Goal: Task Accomplishment & Management: Use online tool/utility

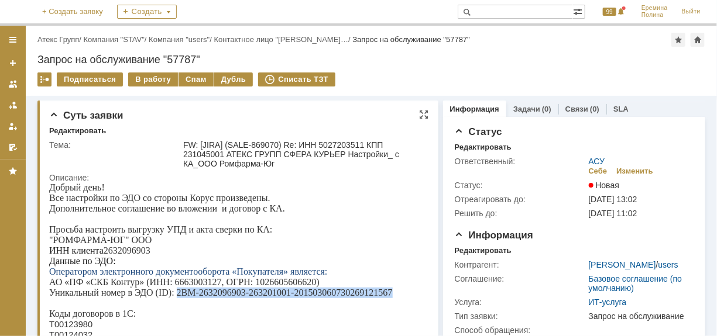
drag, startPoint x: 176, startPoint y: 301, endPoint x: 394, endPoint y: 303, distance: 218.3
click at [394, 298] on p "Уникальный номер в ЭДО (ID): 2BM-2632096903-263201001-201503060730269121567" at bounding box center [234, 292] width 371 height 11
copy p "2BM-2632096903-263201001-201503060730269121567"
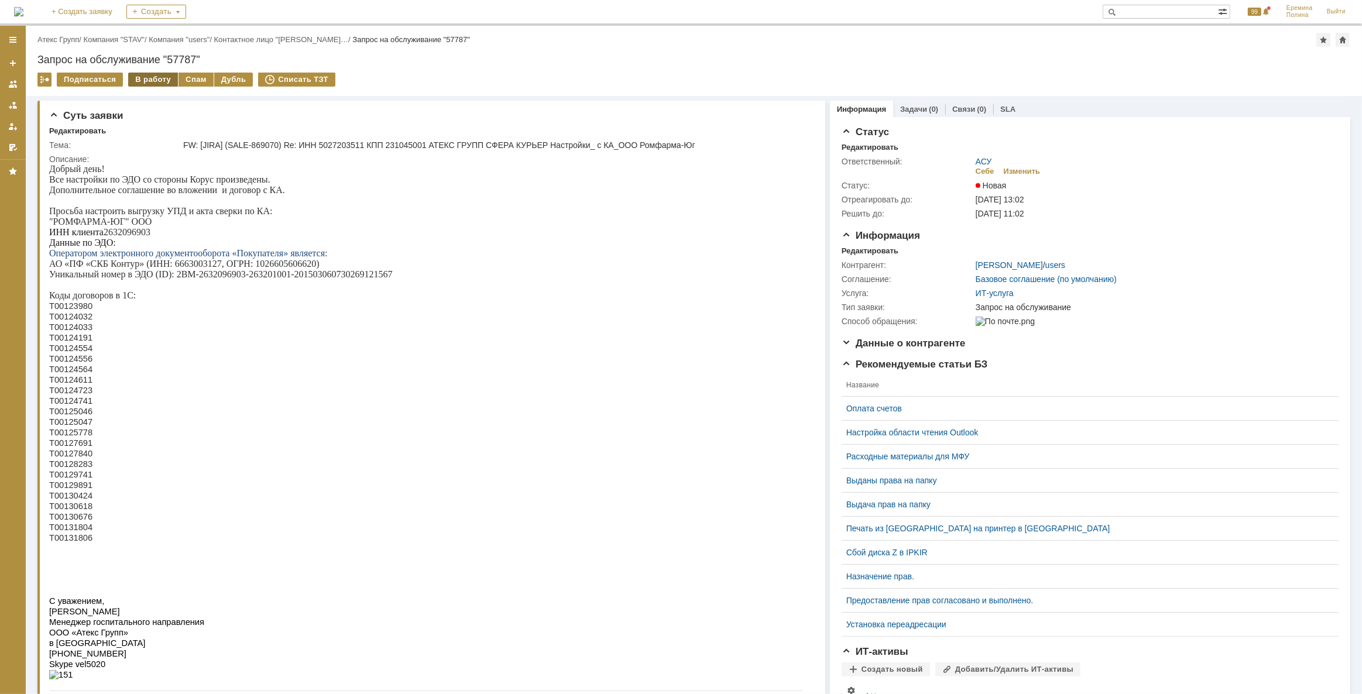
click at [158, 76] on div "В работу" at bounding box center [153, 80] width 50 height 14
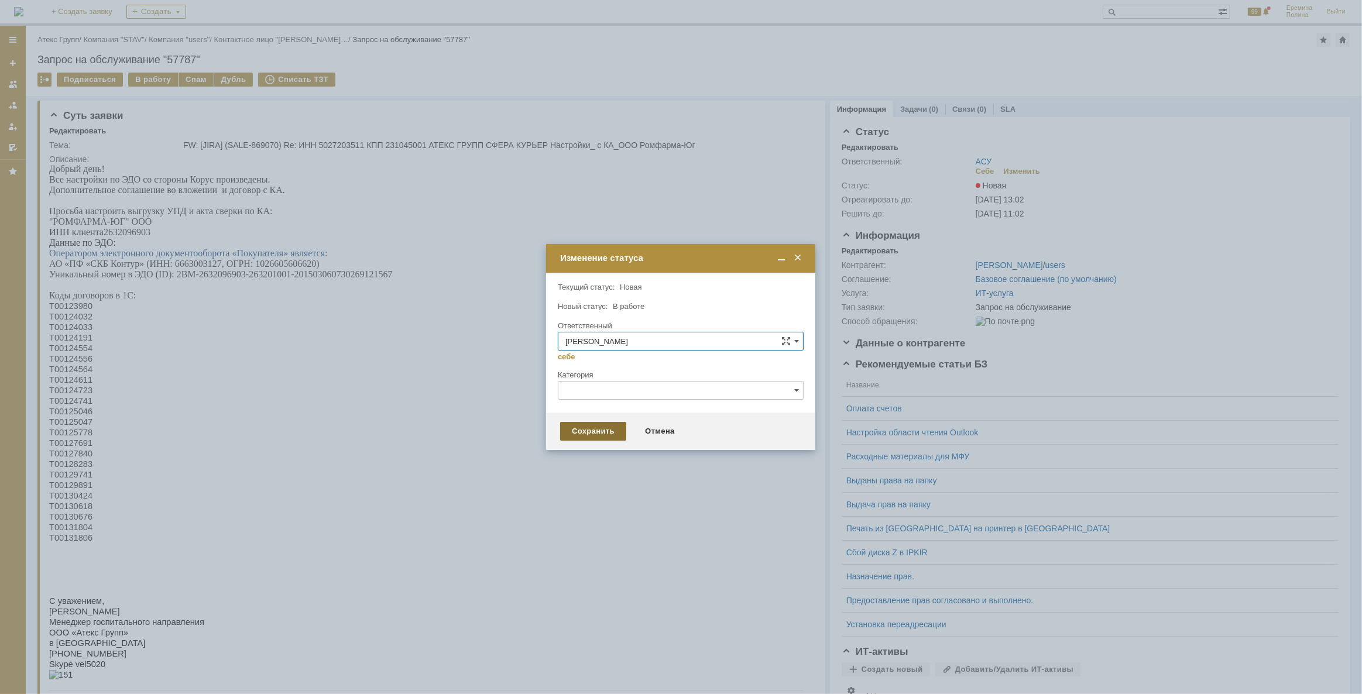
click at [575, 432] on div "Сохранить" at bounding box center [593, 431] width 66 height 19
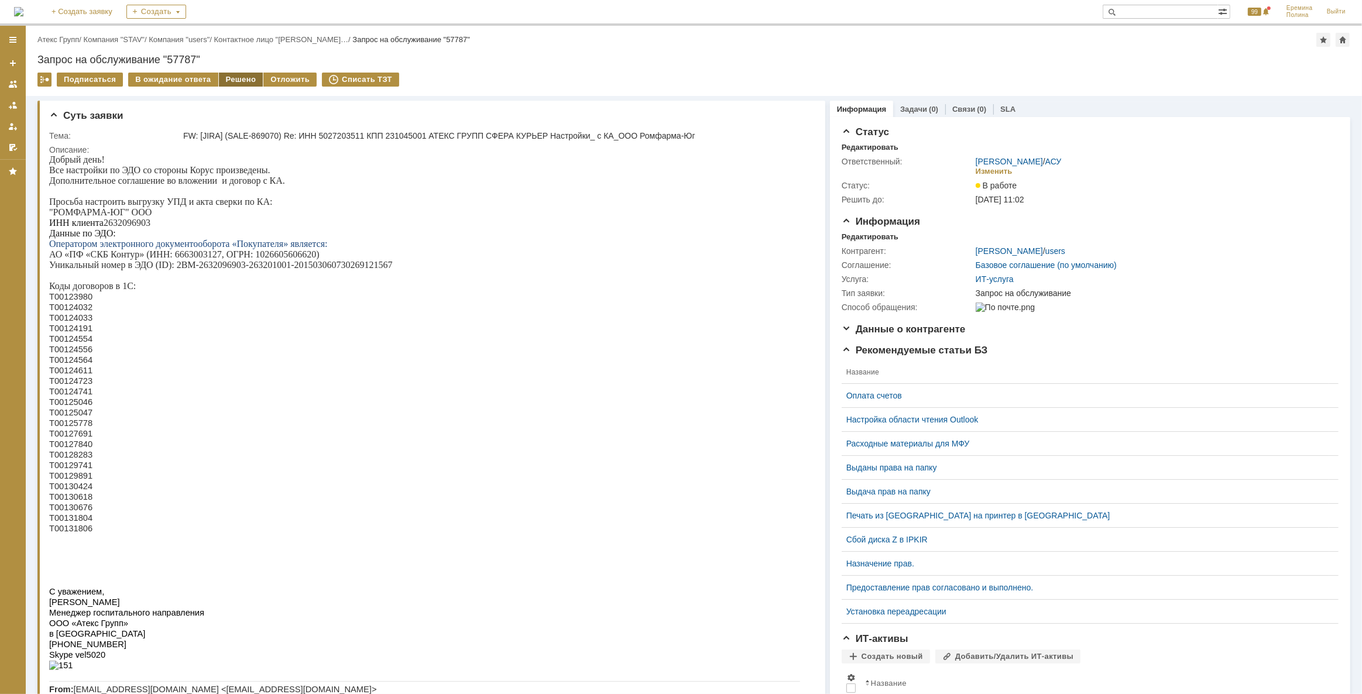
click at [245, 77] on div "Решено" at bounding box center [241, 80] width 44 height 14
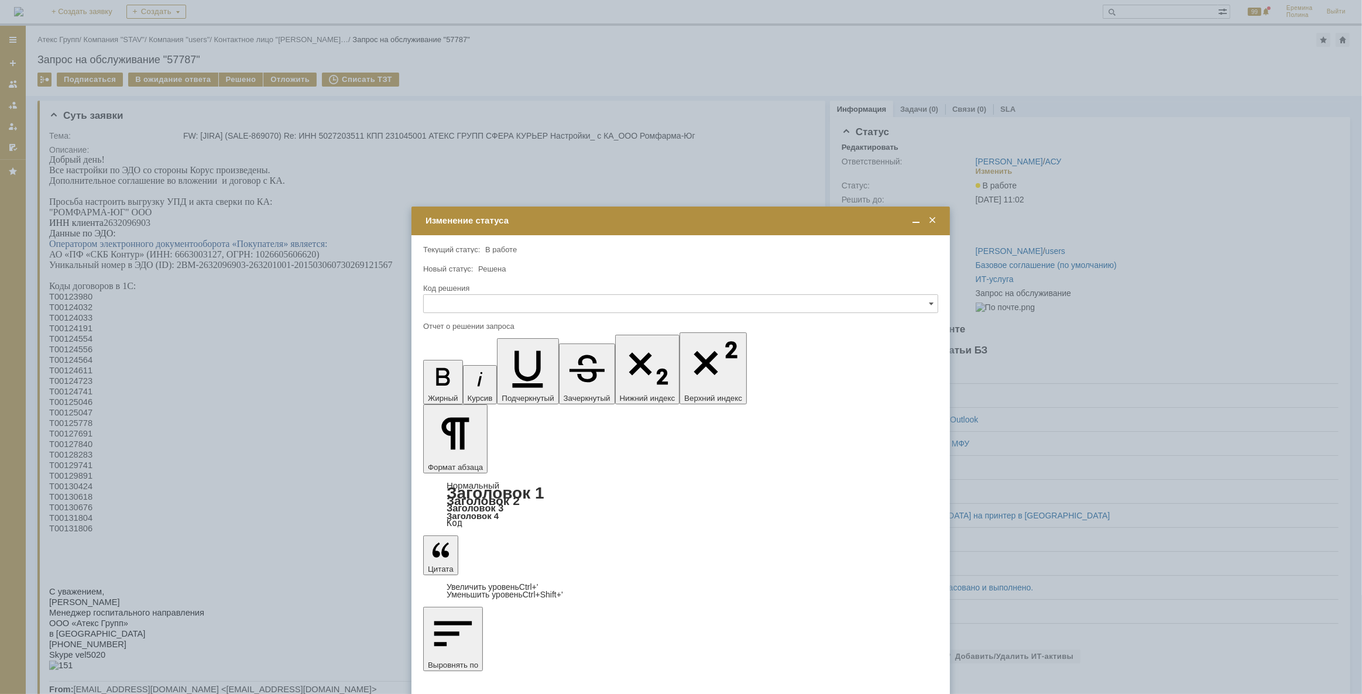
drag, startPoint x: 460, startPoint y: 472, endPoint x: 572, endPoint y: 573, distance: 151.2
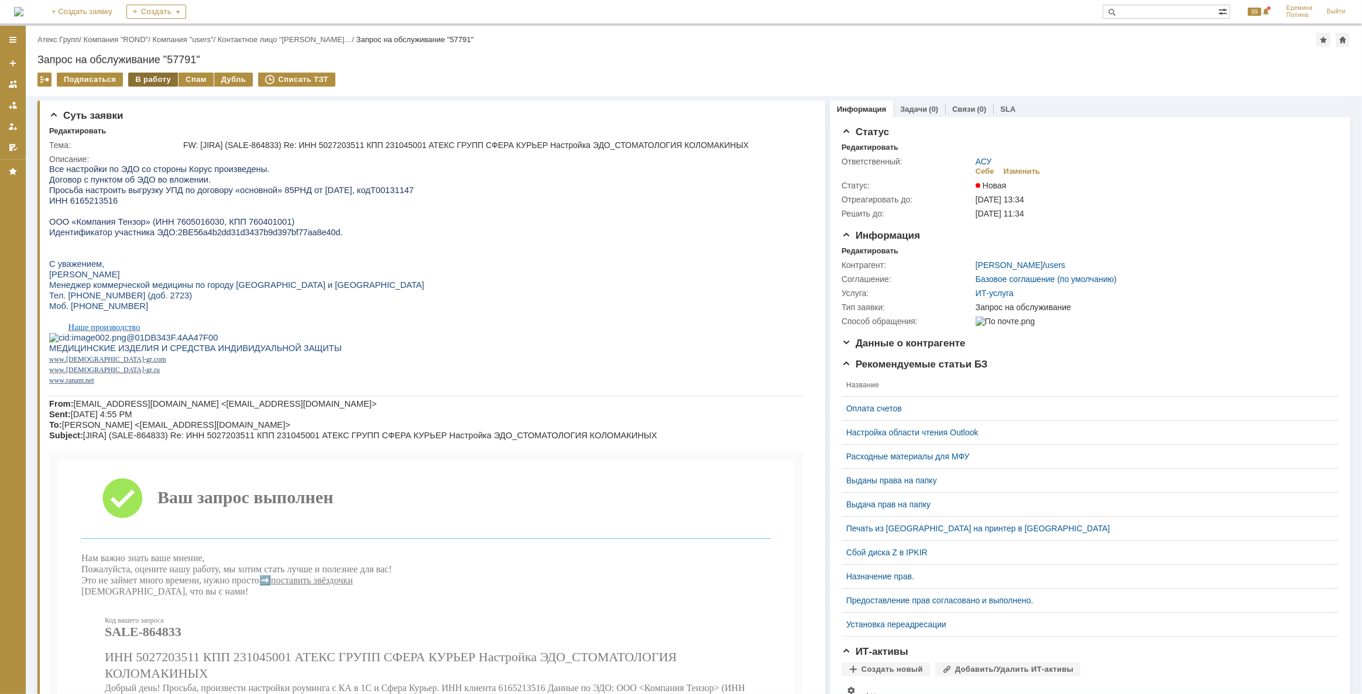
click at [152, 75] on div "В работу" at bounding box center [153, 80] width 50 height 14
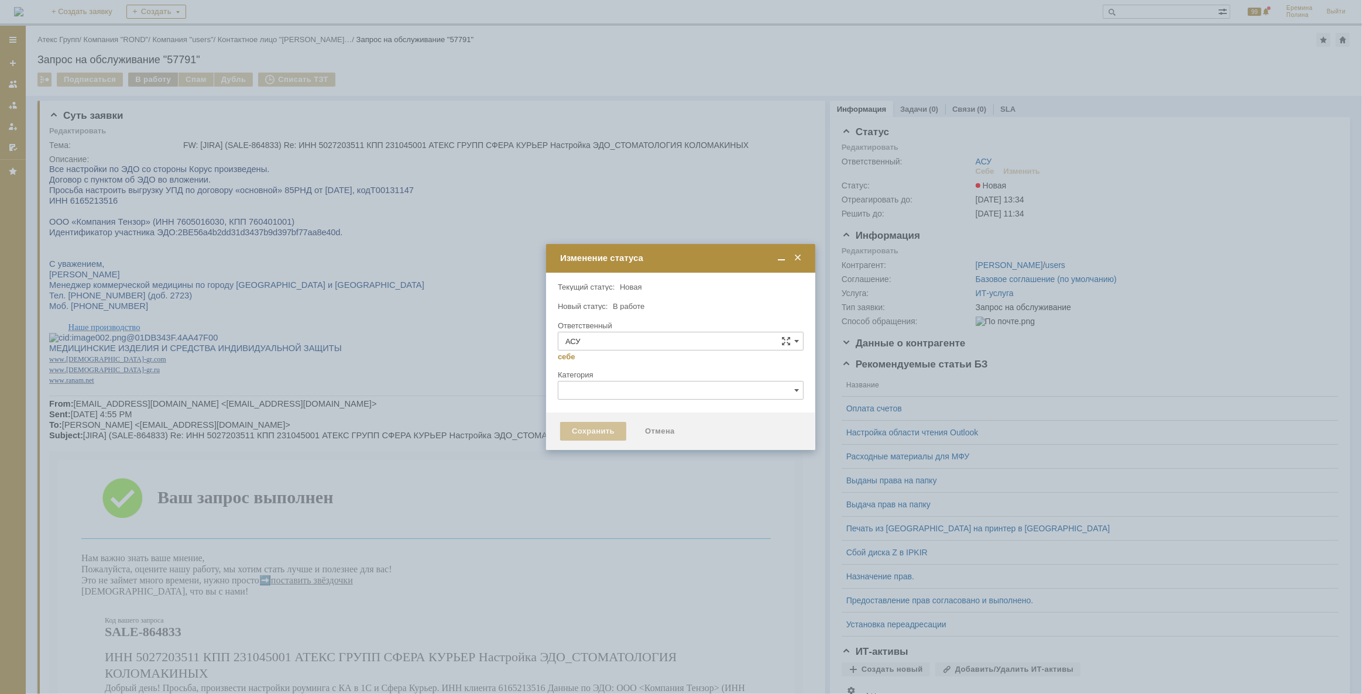
type input "[PERSON_NAME]"
click at [594, 429] on div "Сохранить" at bounding box center [593, 431] width 66 height 19
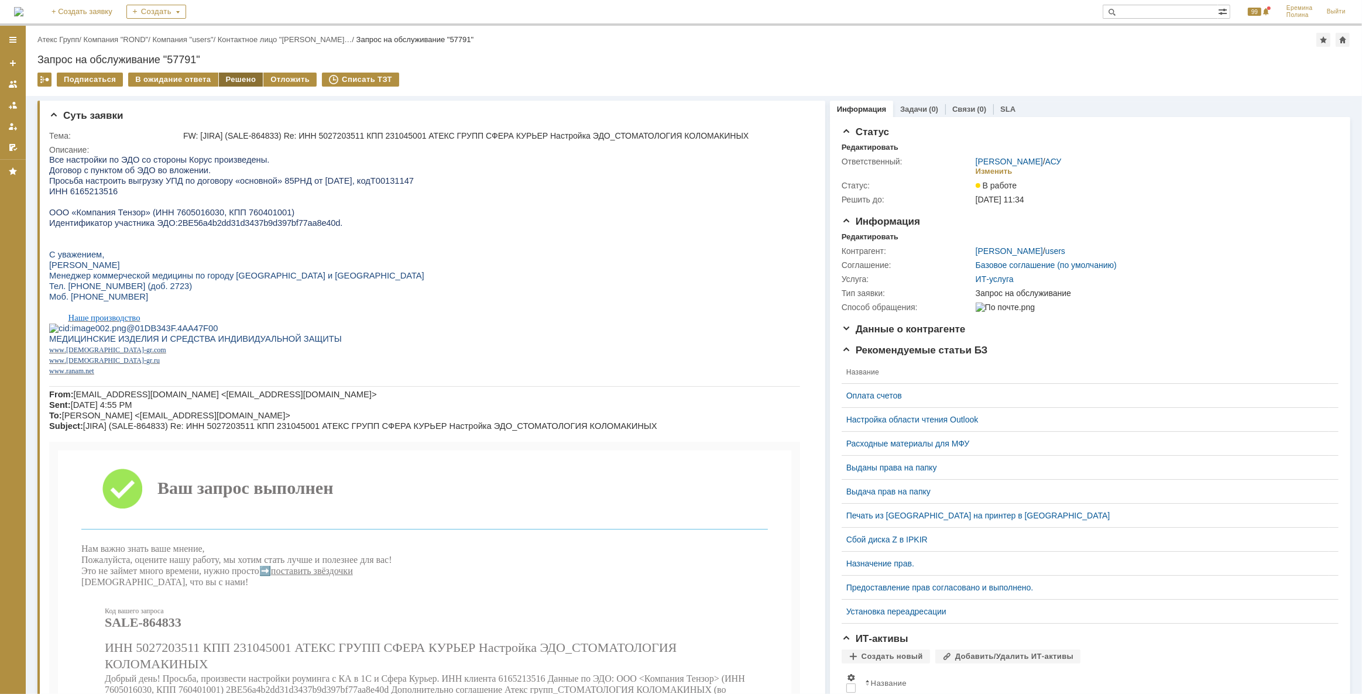
click at [228, 75] on div "Решено" at bounding box center [241, 80] width 44 height 14
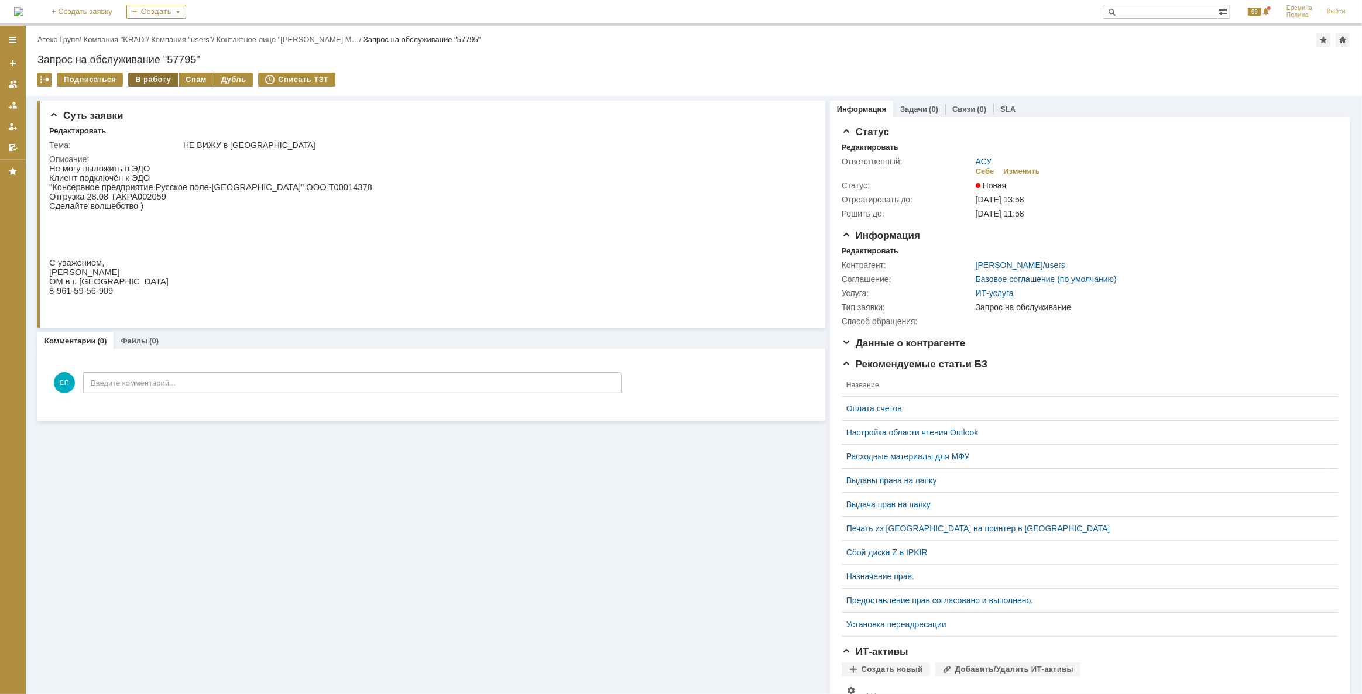
click at [152, 76] on div "В работу" at bounding box center [153, 80] width 50 height 14
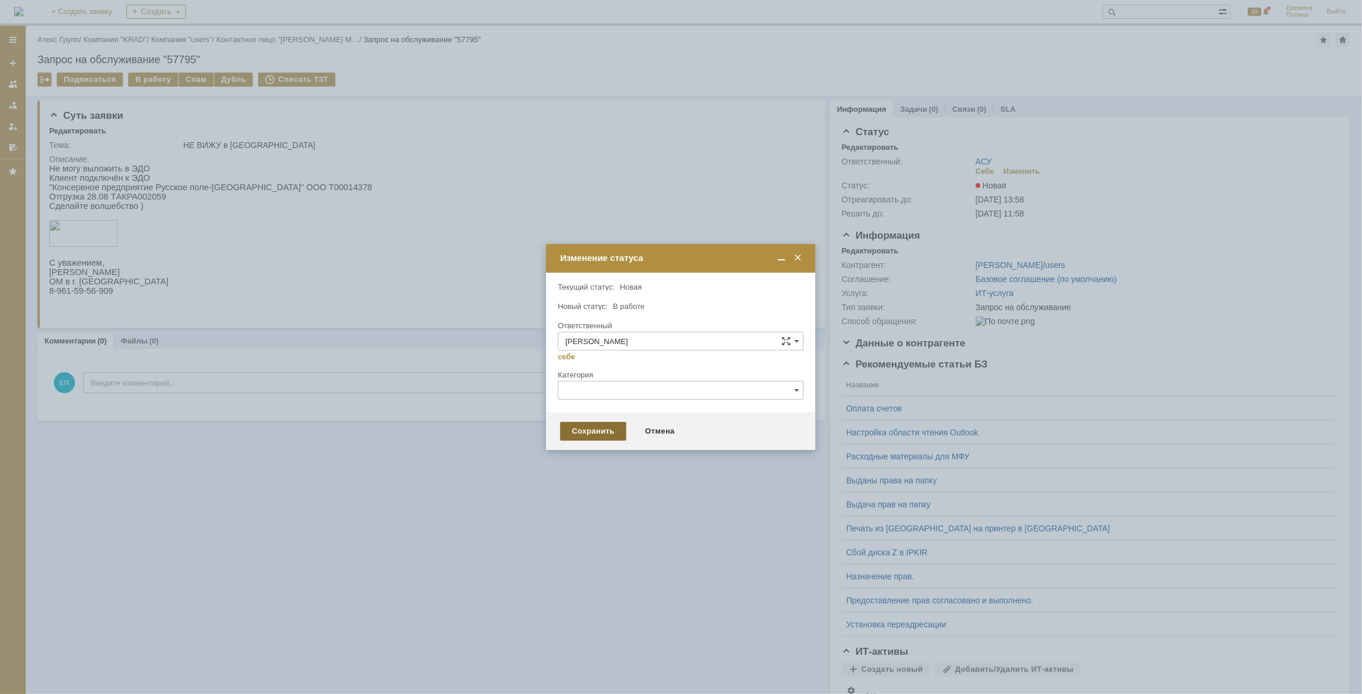
click at [592, 436] on div "Сохранить" at bounding box center [593, 431] width 66 height 19
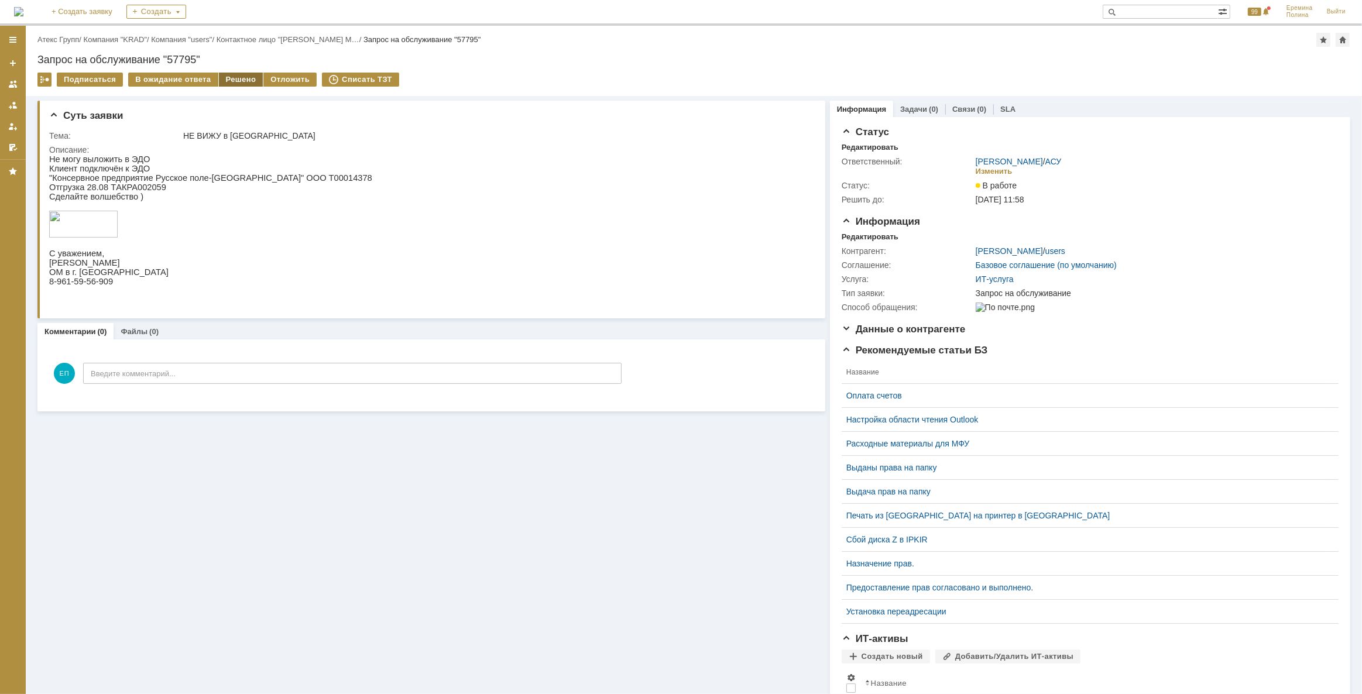
click at [234, 77] on div "Решено" at bounding box center [241, 80] width 44 height 14
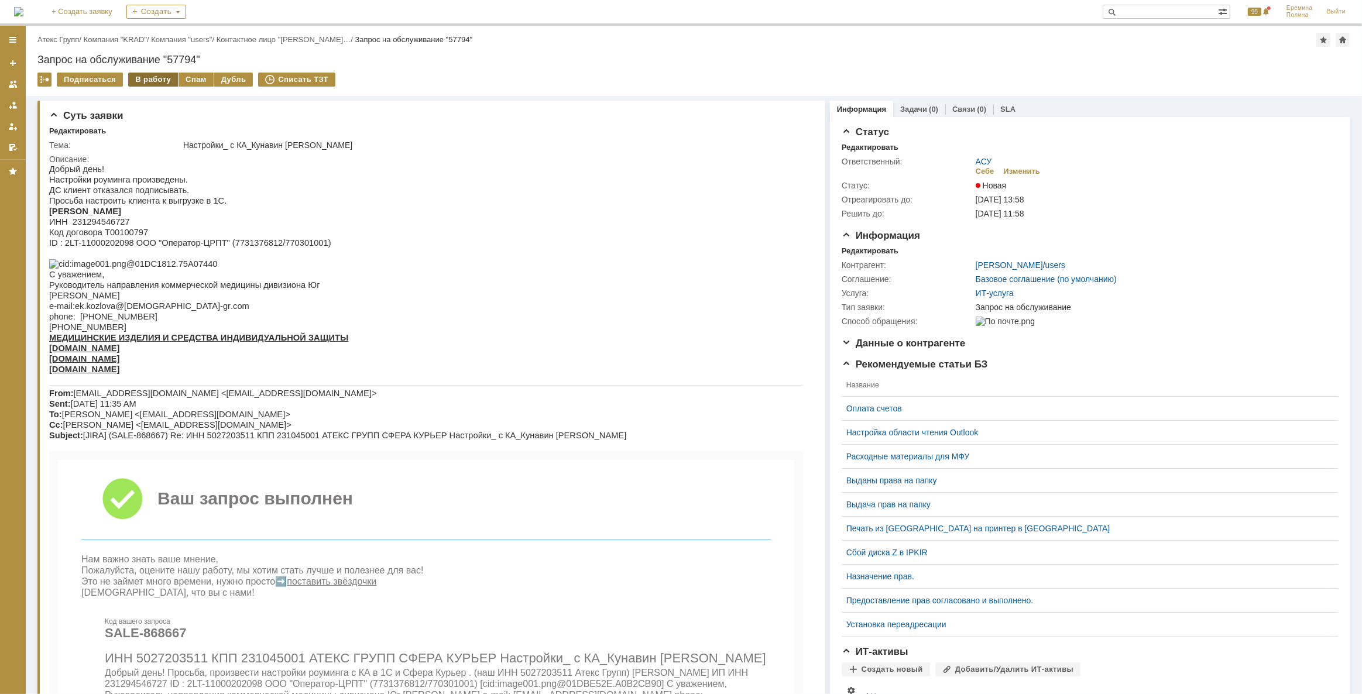
drag, startPoint x: 145, startPoint y: 73, endPoint x: 149, endPoint y: 83, distance: 10.0
click at [146, 73] on div "В работу" at bounding box center [153, 80] width 50 height 14
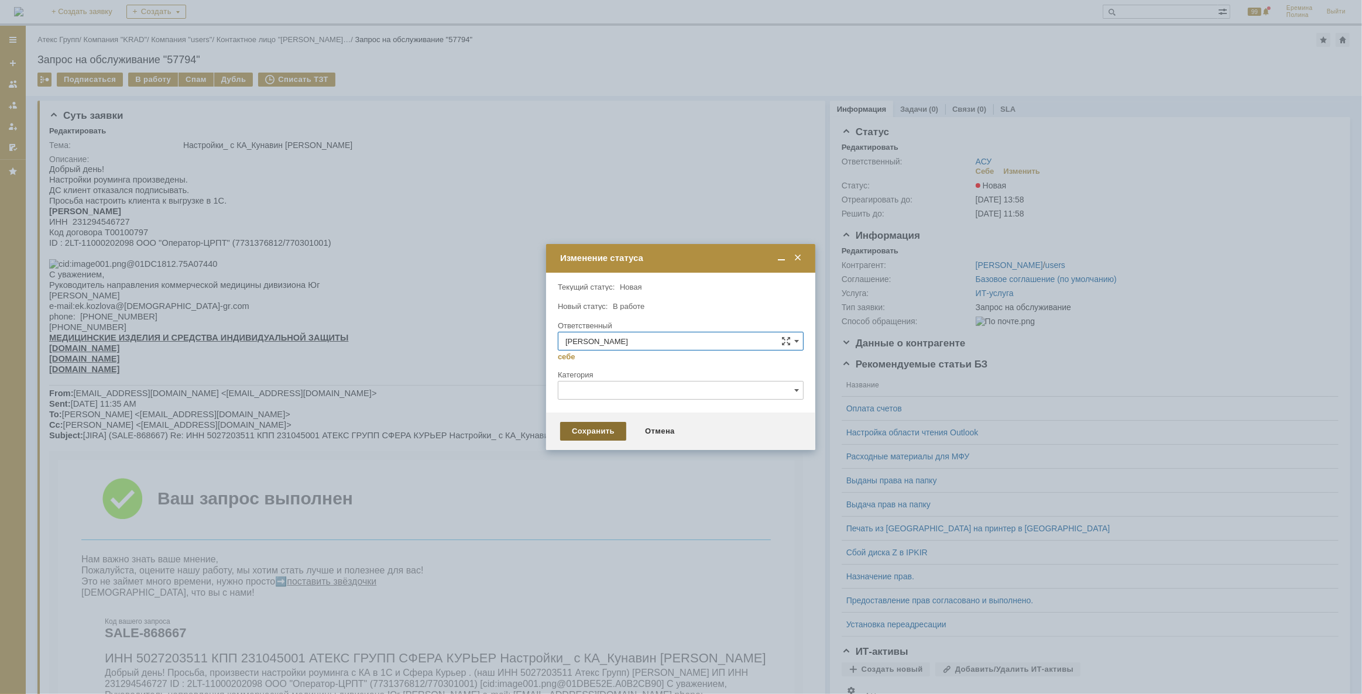
click at [576, 431] on div "Сохранить" at bounding box center [593, 431] width 66 height 19
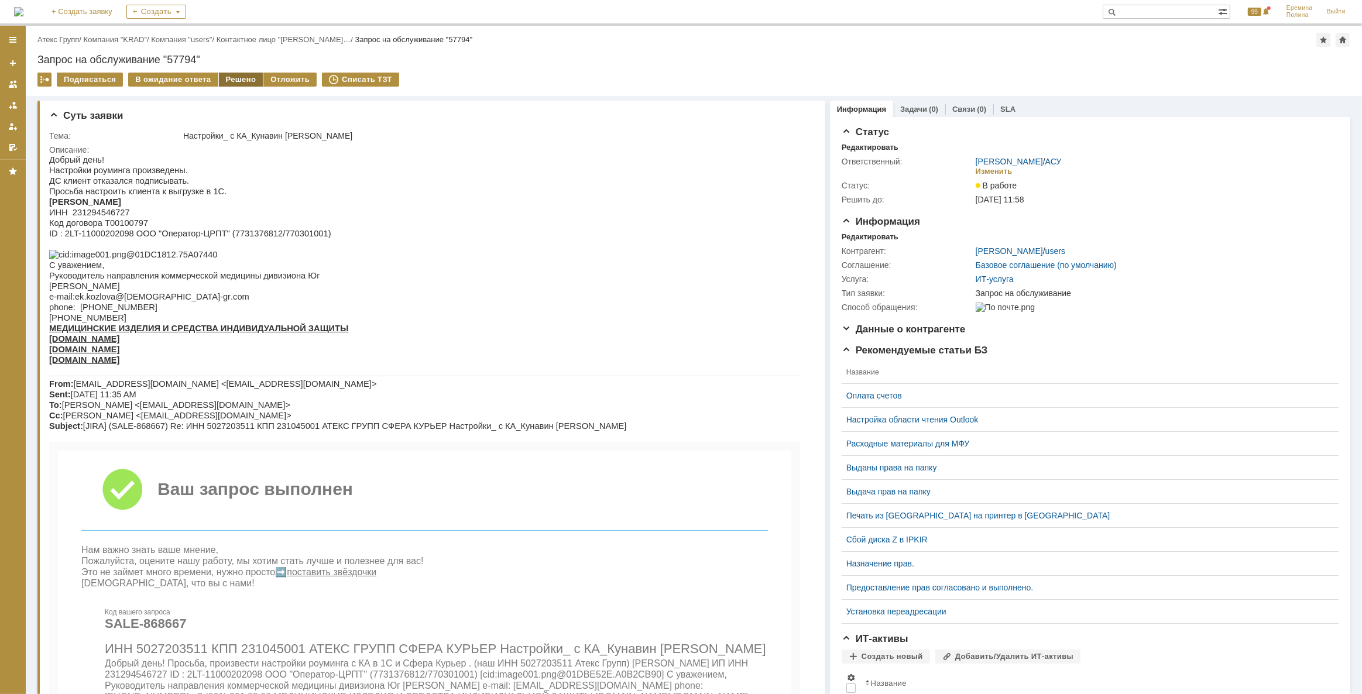
click at [219, 79] on div "Решено" at bounding box center [241, 80] width 44 height 14
